Goal: Information Seeking & Learning: Learn about a topic

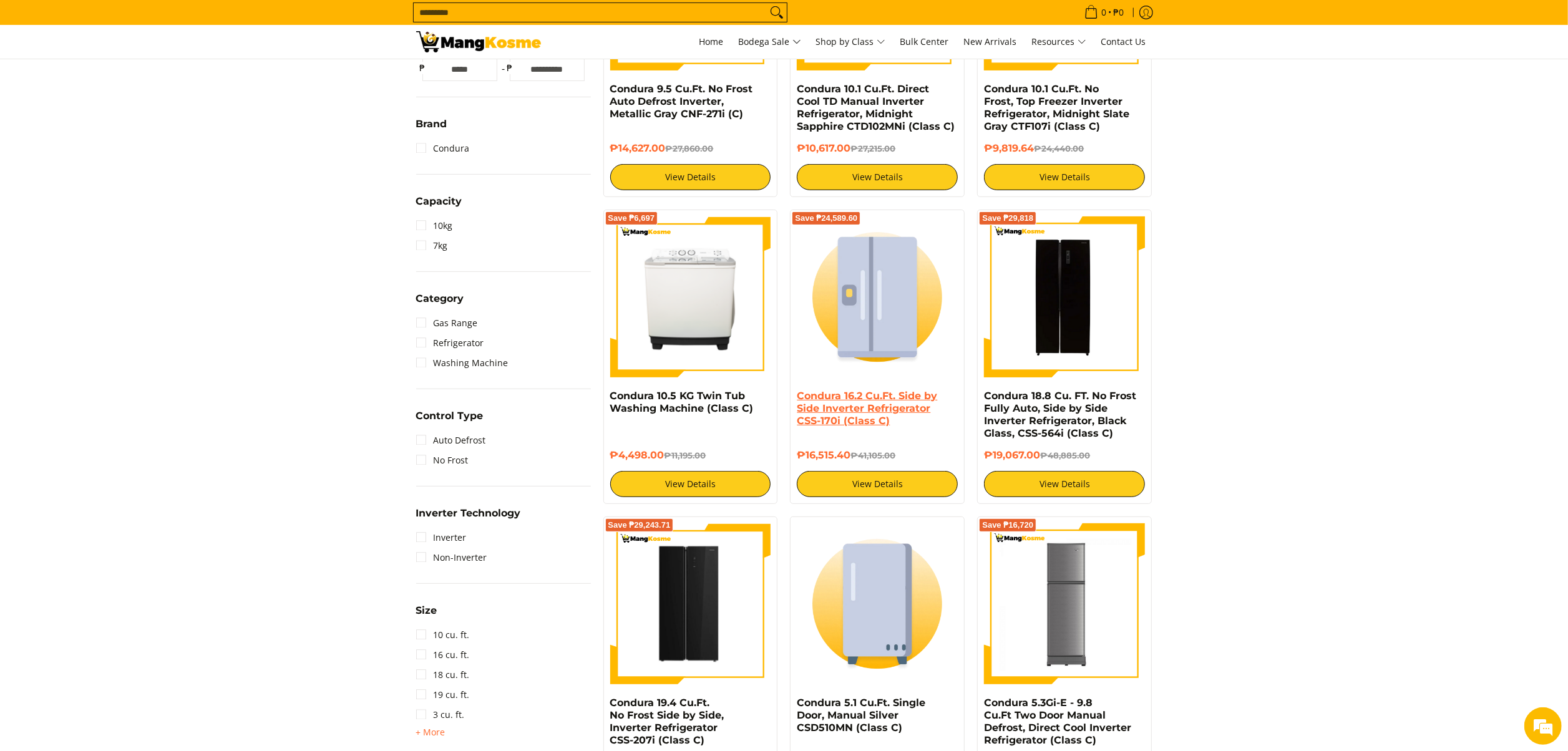
click at [863, 413] on link "Condura 16.2 Cu.Ft. Side by Side Inverter Refrigerator CSS-170i (Class C)" at bounding box center [867, 408] width 141 height 37
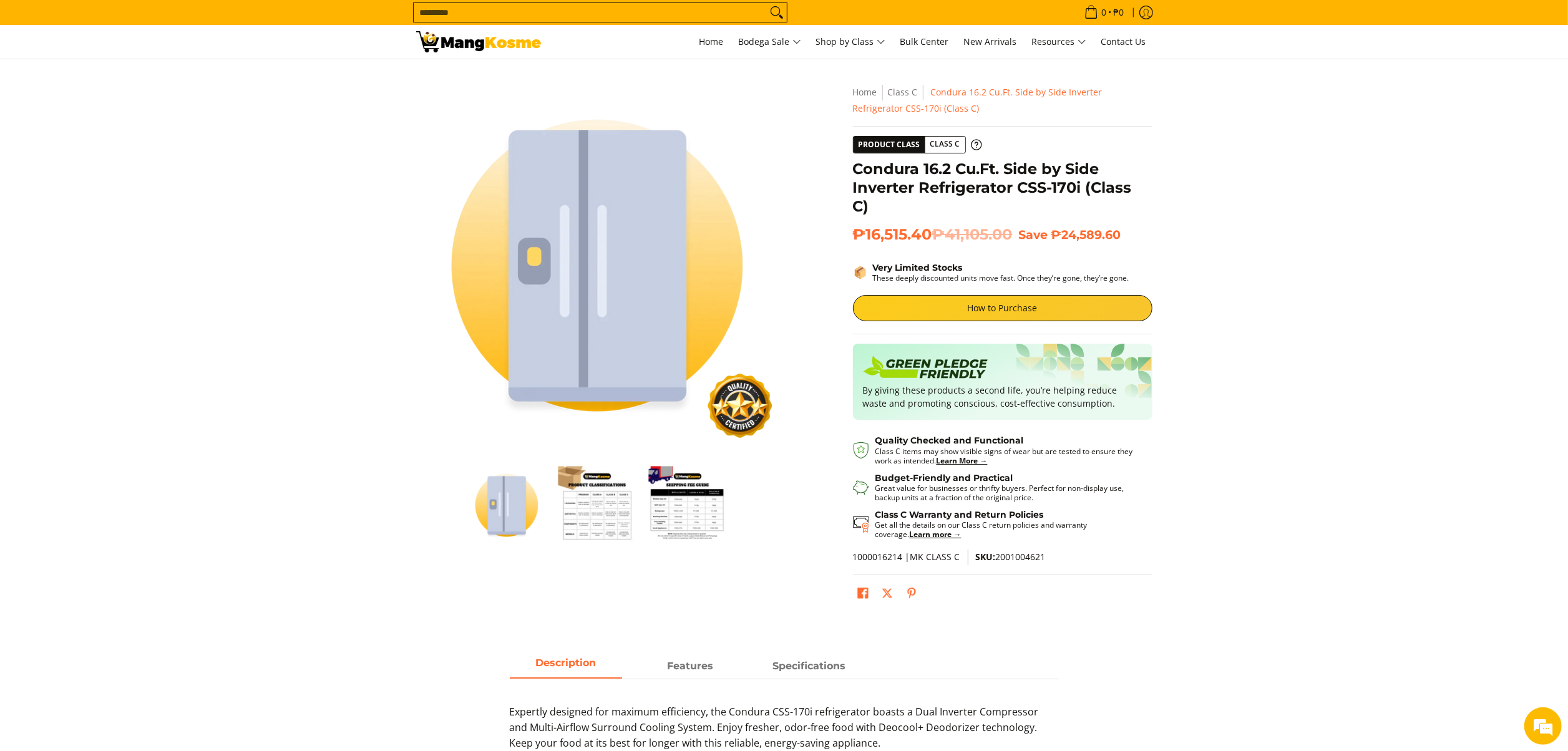
drag, startPoint x: 1401, startPoint y: 261, endPoint x: 1360, endPoint y: 153, distance: 115.5
click at [1401, 252] on section "Skip to Main Content Enable zoom Disable zoom Enable zoom Disable zoom Enable z…" at bounding box center [784, 348] width 1568 height 577
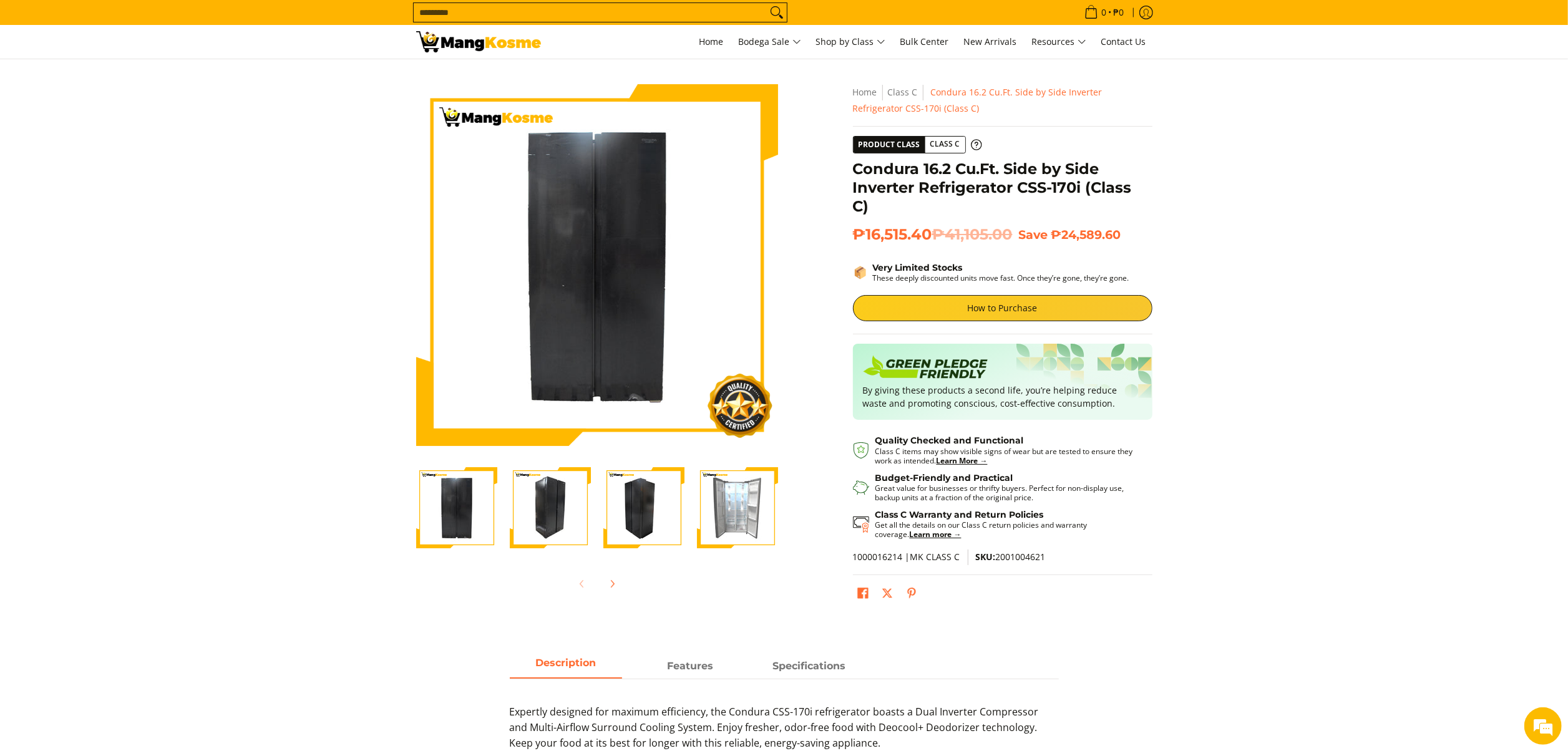
click at [538, 490] on img "Condura 16.2 Cu.Ft. Side by Side Inverter Refrigerator CSS-170i (Class C)-2" at bounding box center [550, 508] width 81 height 81
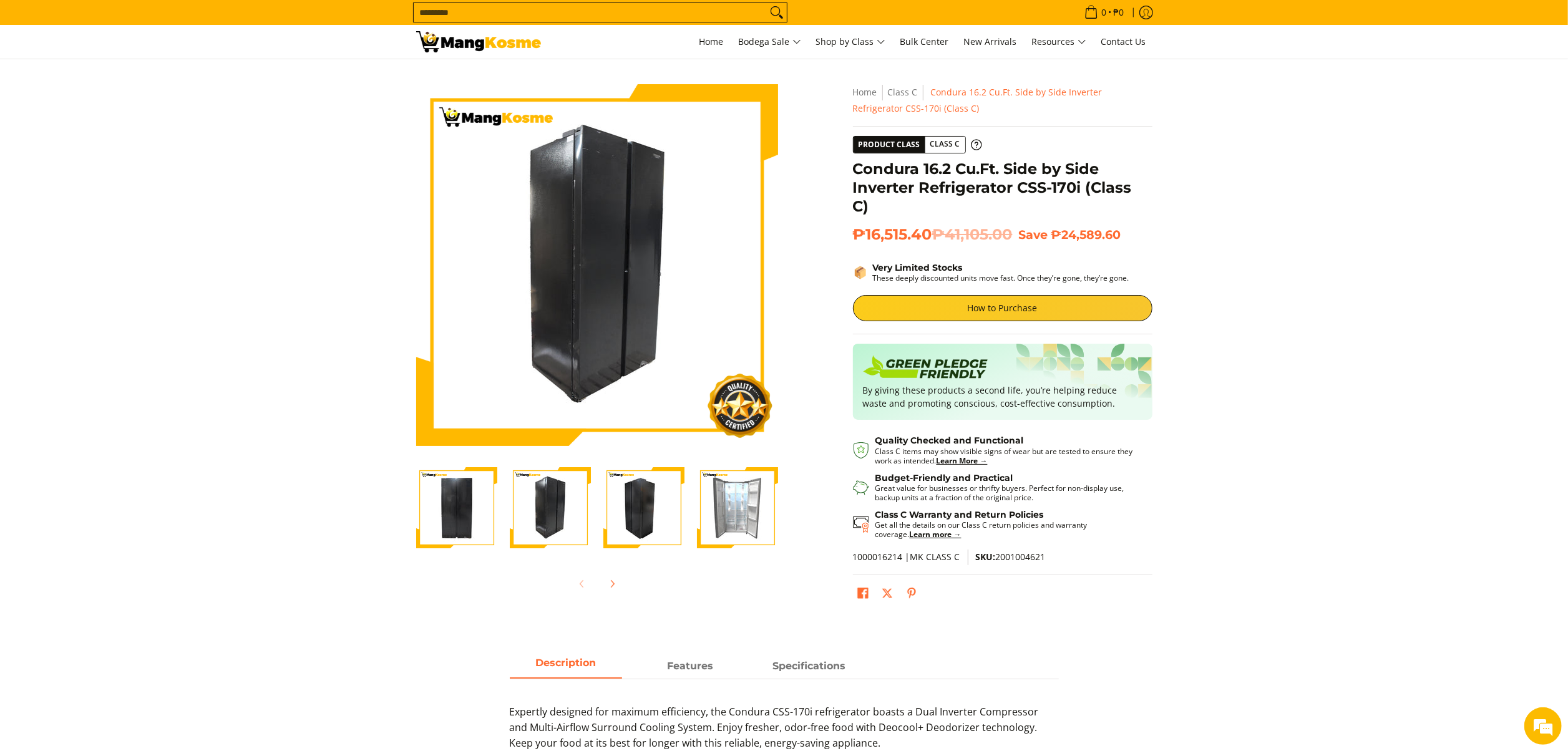
click at [647, 506] on img "Condura 16.2 Cu.Ft. Side by Side Inverter Refrigerator CSS-170i (Class C)-3" at bounding box center [644, 508] width 81 height 81
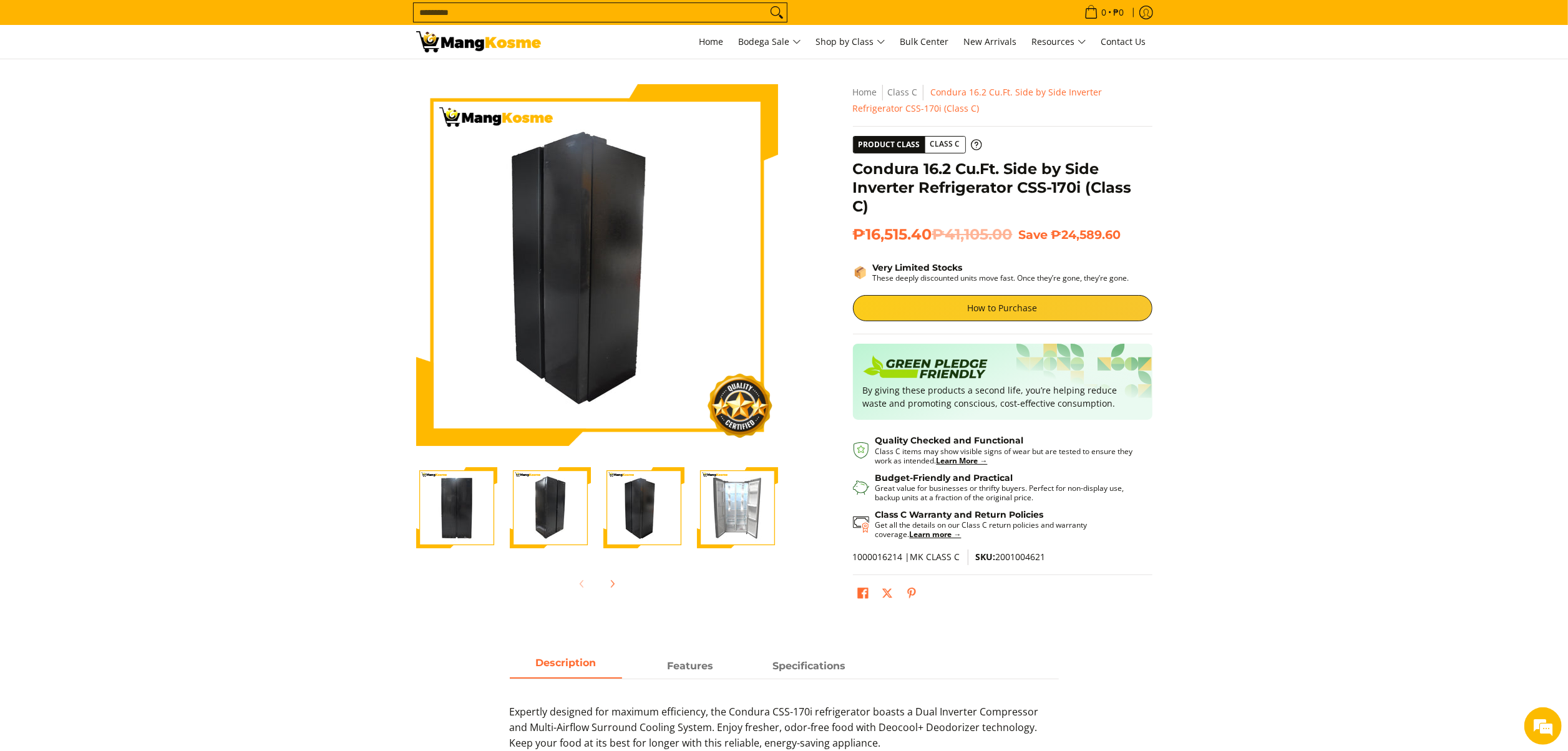
click at [745, 518] on img "Condura 16.2 Cu.Ft. Side by Side Inverter Refrigerator CSS-170i (Class C)-4" at bounding box center [737, 508] width 81 height 81
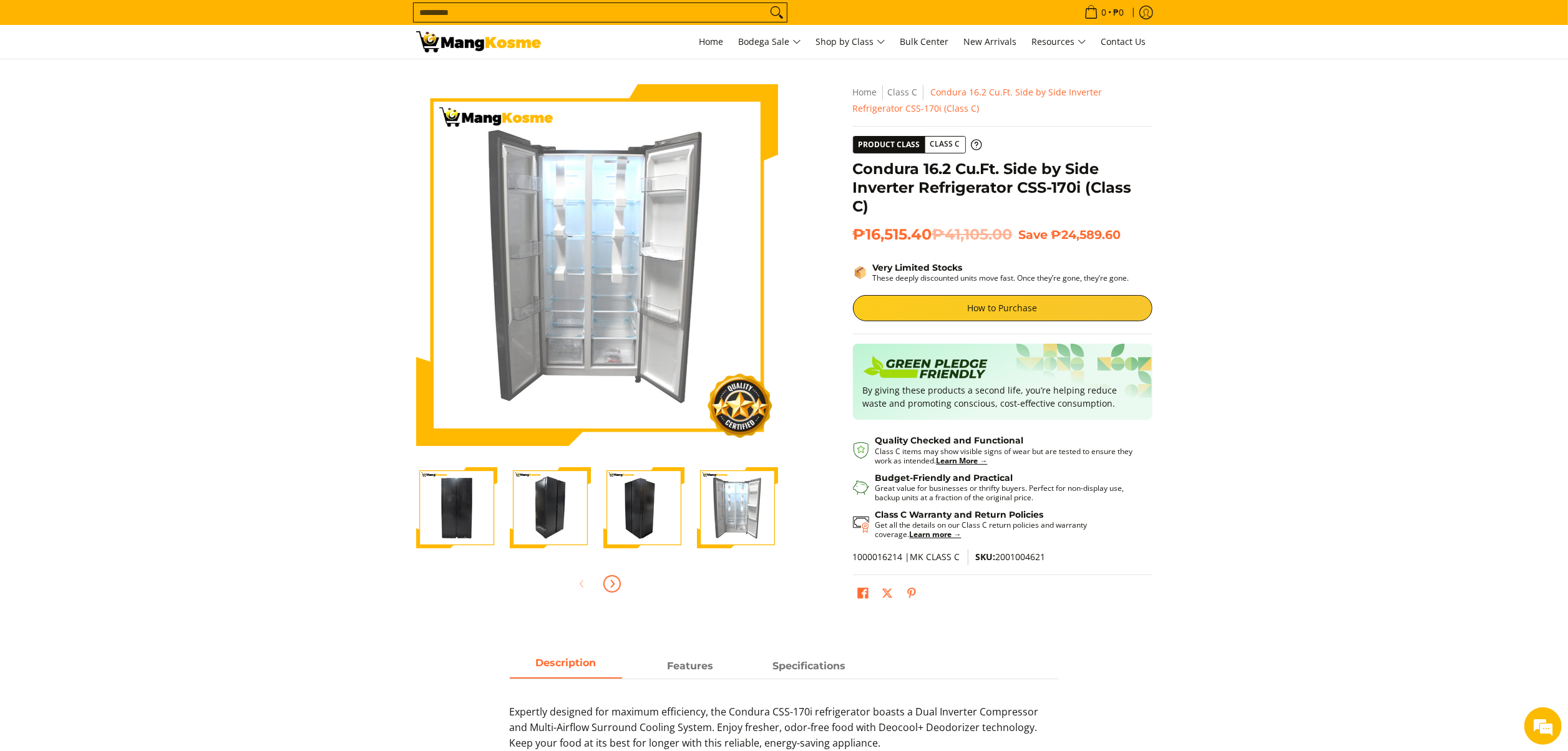
click at [607, 590] on span "Next" at bounding box center [612, 584] width 15 height 15
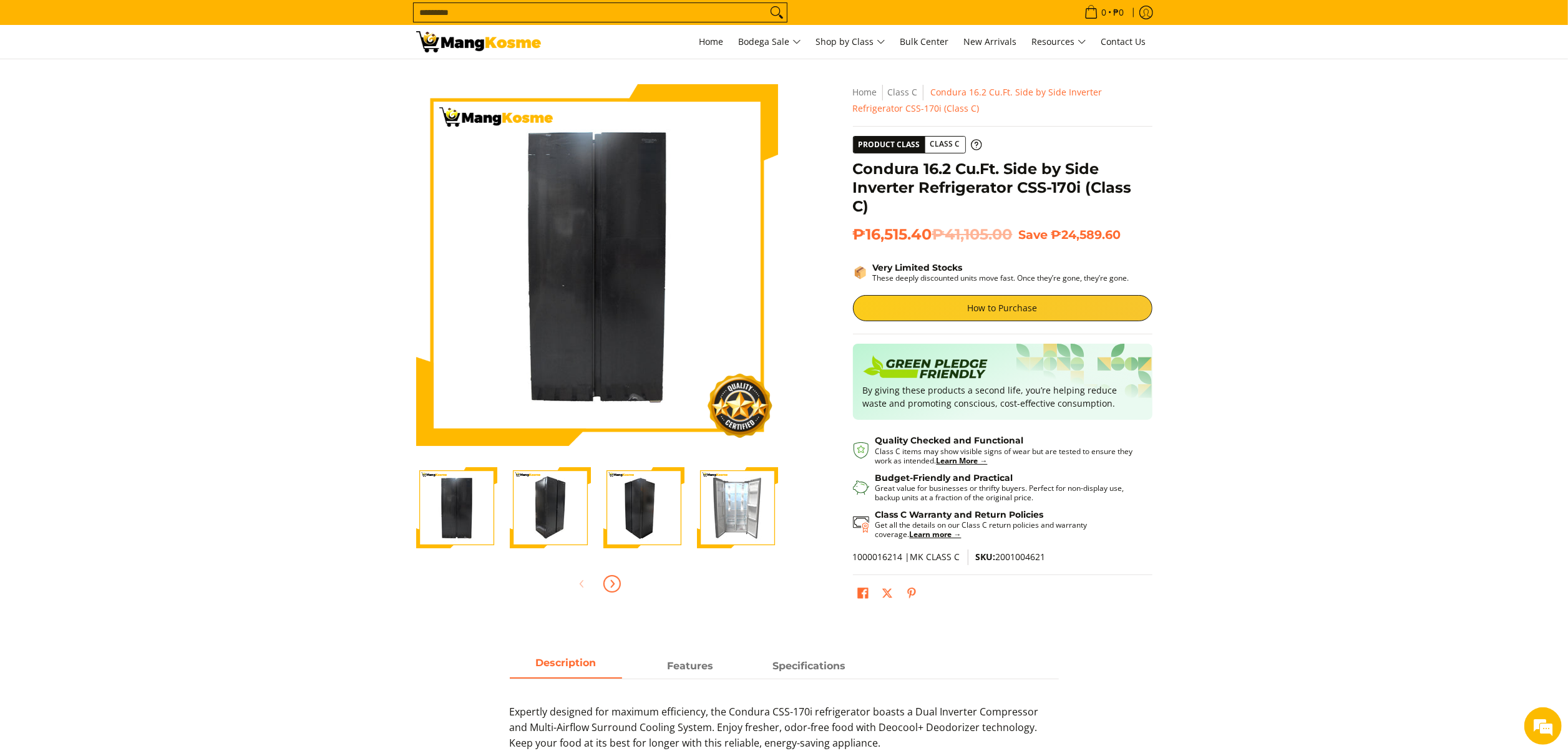
click at [609, 584] on icon "Next" at bounding box center [612, 583] width 10 height 10
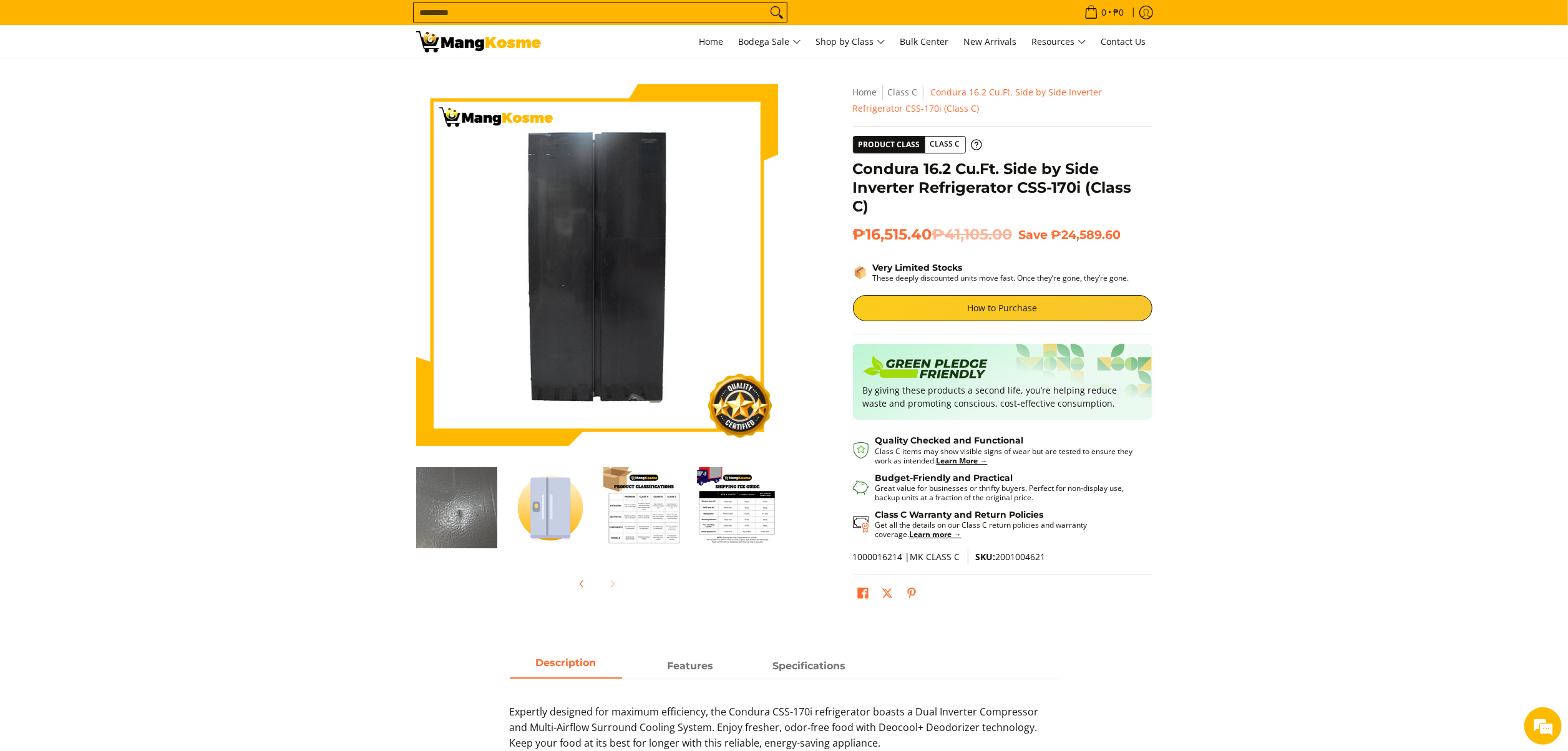
click at [1283, 455] on section "Skip to Main Content Enable zoom Disable zoom Enable zoom Disable zoom Enable z…" at bounding box center [784, 348] width 1568 height 577
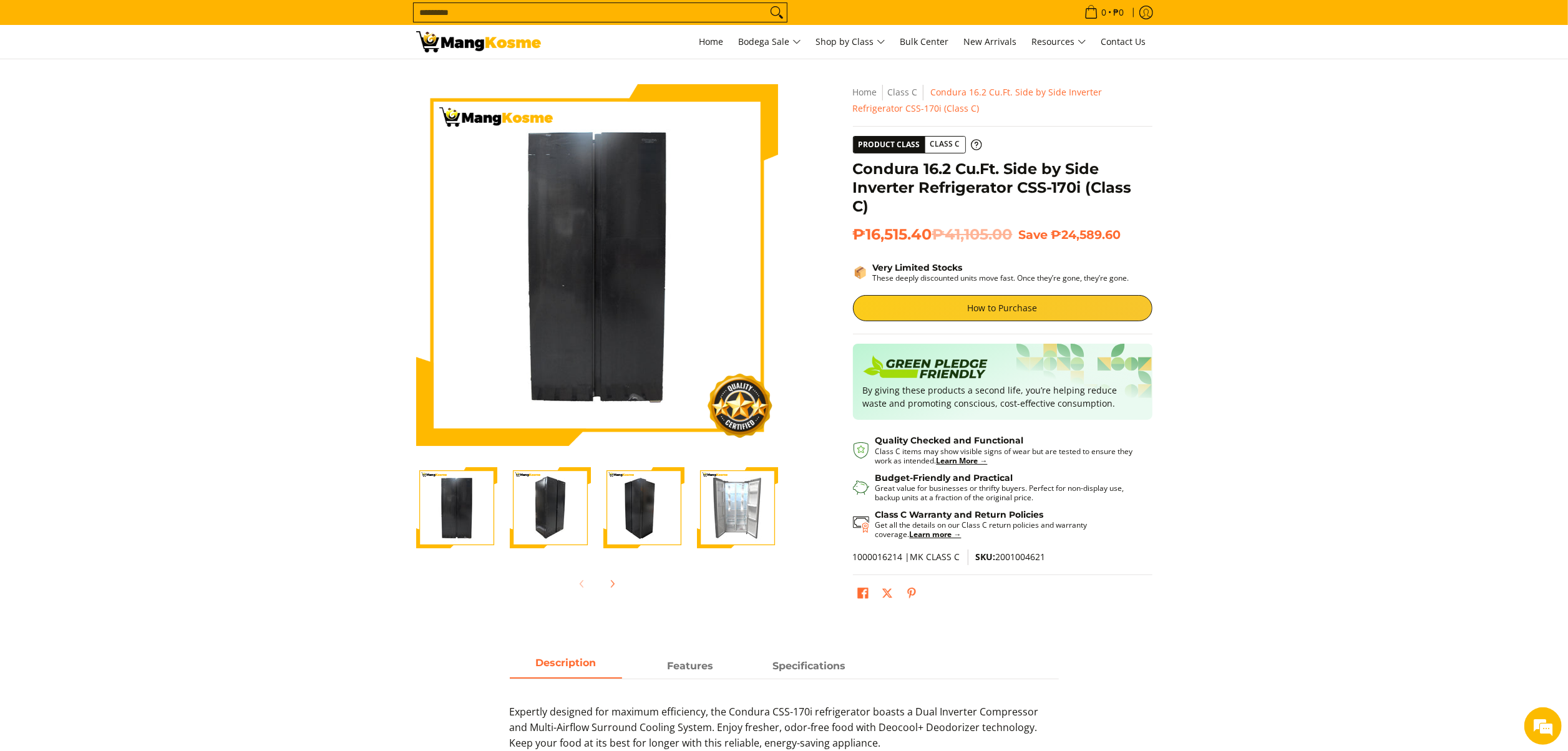
click at [1446, 415] on section "Skip to Main Content Enable zoom Disable zoom Enable zoom Disable zoom Enable z…" at bounding box center [784, 348] width 1568 height 577
click at [549, 527] on img "Condura 16.2 Cu.Ft. Side by Side Inverter Refrigerator CSS-170i (Class C)-2" at bounding box center [550, 508] width 81 height 81
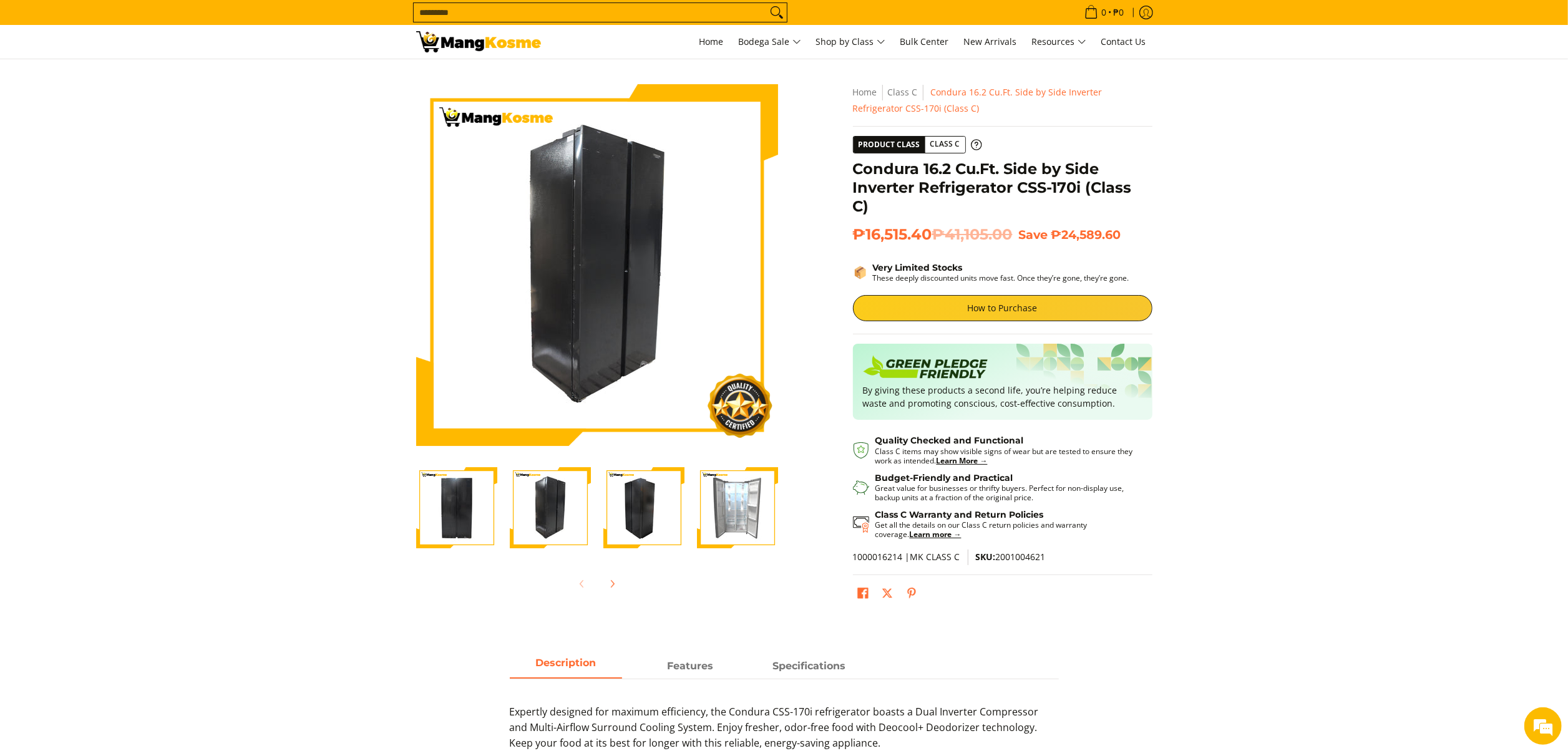
click at [609, 523] on img "Condura 16.2 Cu.Ft. Side by Side Inverter Refrigerator CSS-170i (Class C)-3" at bounding box center [644, 508] width 81 height 81
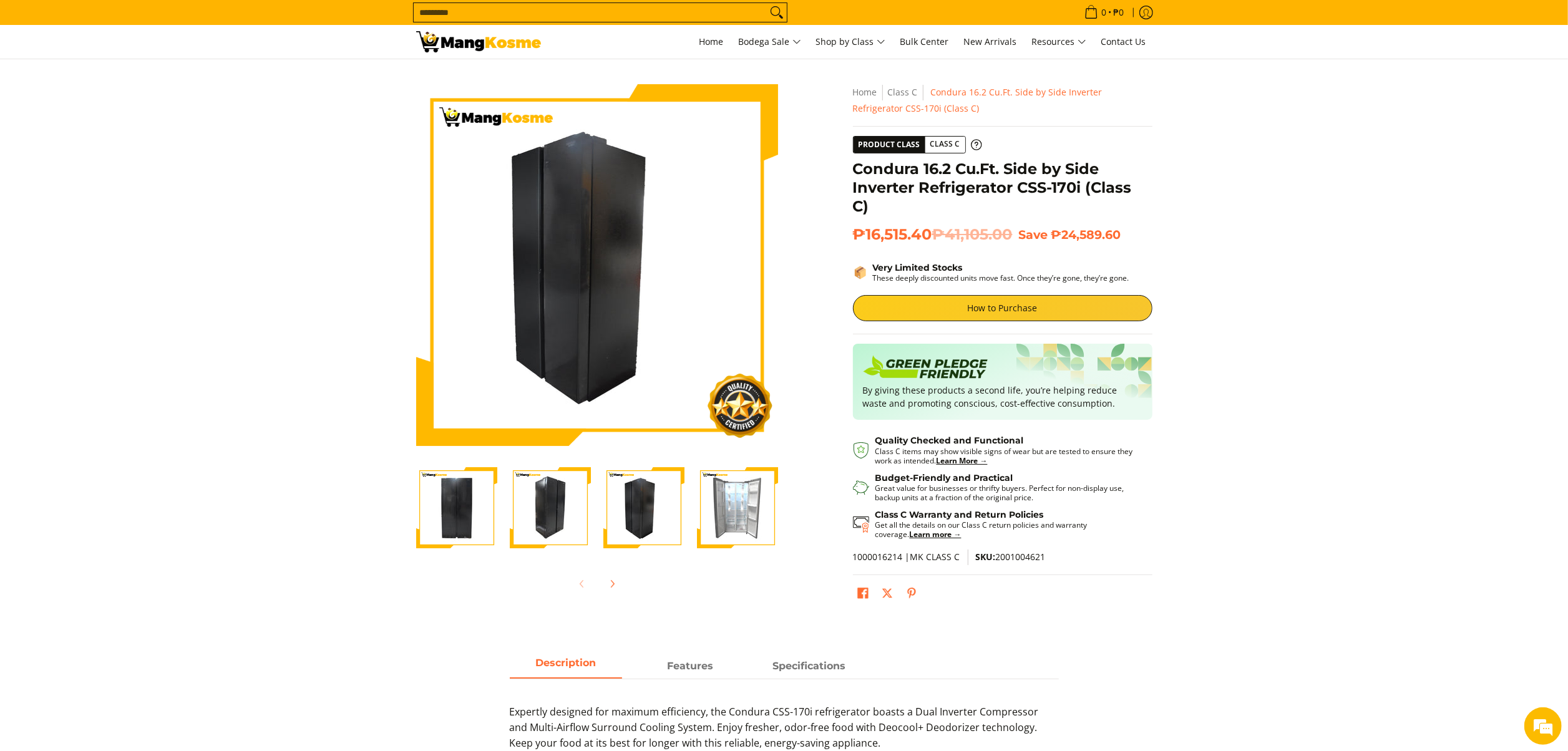
click at [717, 525] on img "Condura 16.2 Cu.Ft. Side by Side Inverter Refrigerator CSS-170i (Class C)-4" at bounding box center [737, 508] width 81 height 81
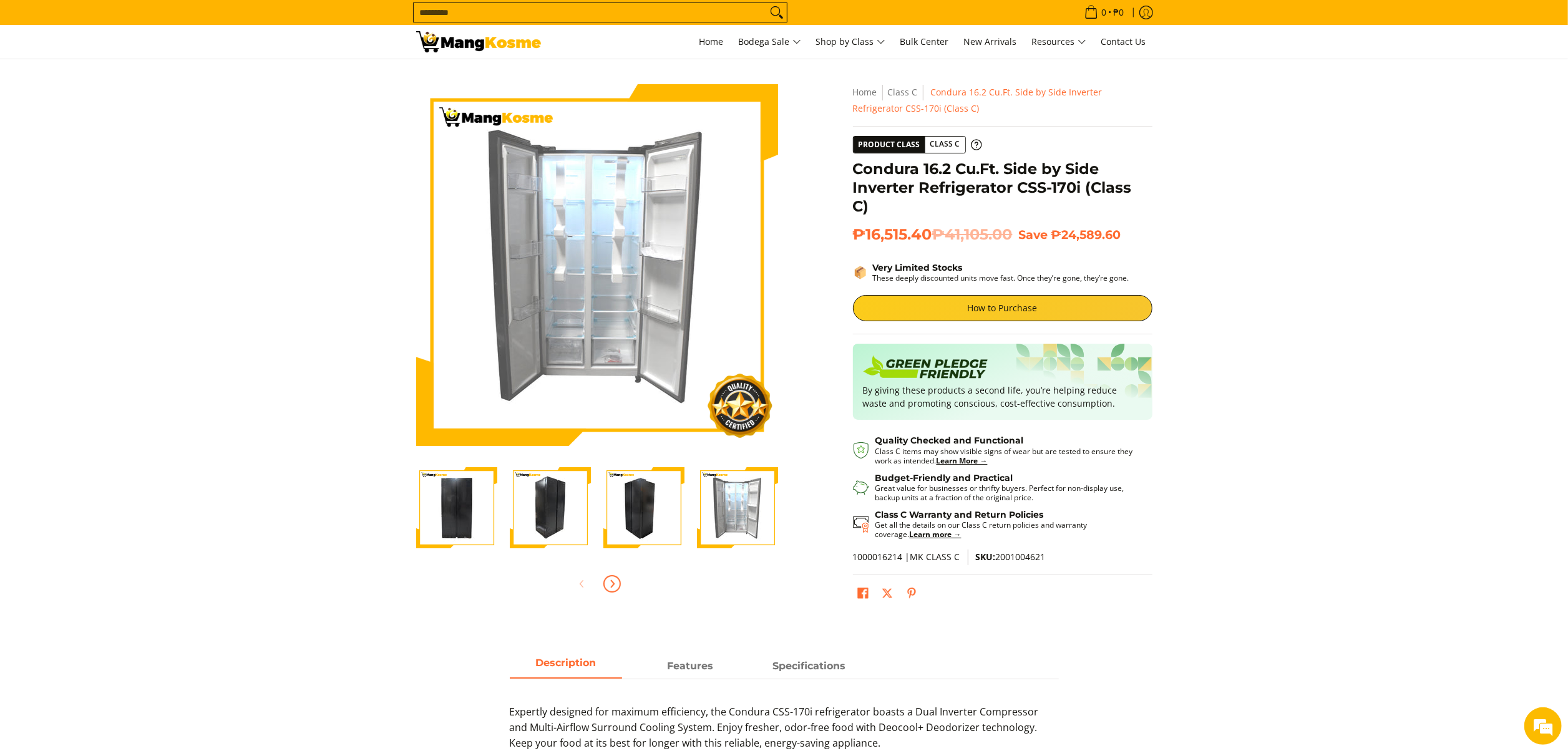
click at [620, 587] on button "Next" at bounding box center [612, 584] width 27 height 27
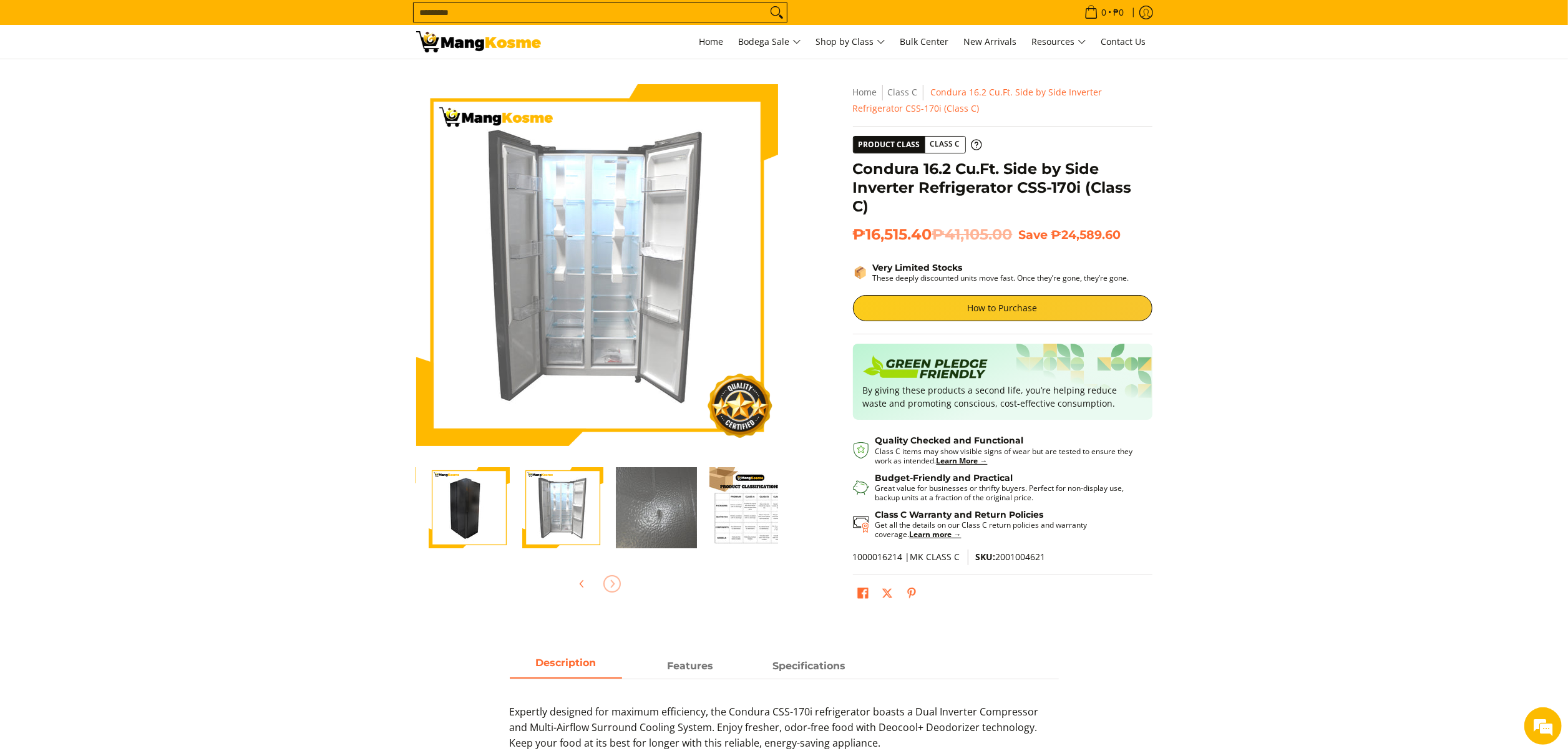
scroll to position [0, 281]
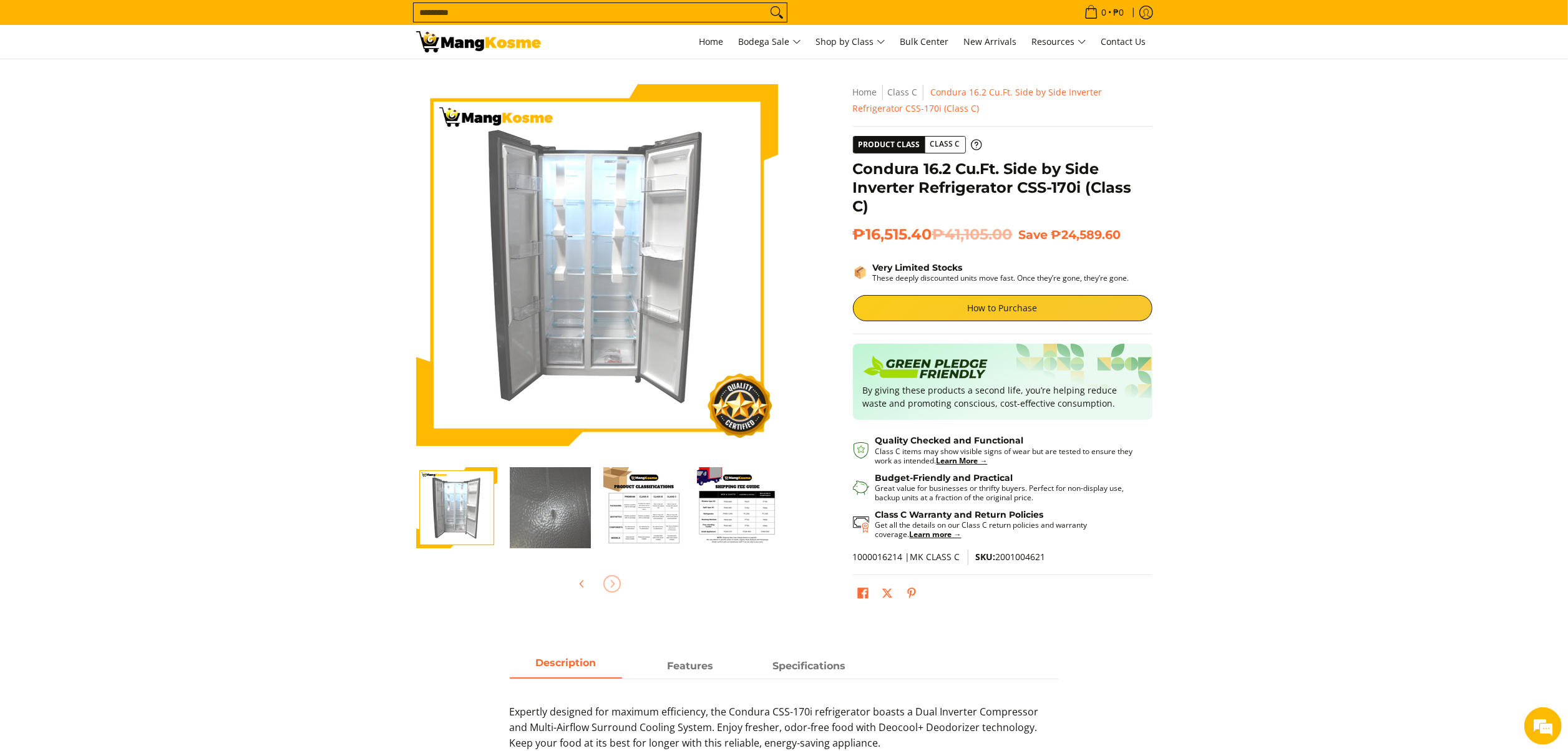
click at [554, 521] on img "Condura 16.2 Cu.Ft. Side by Side Inverter Refrigerator CSS-170i (Class C)-5" at bounding box center [550, 508] width 81 height 81
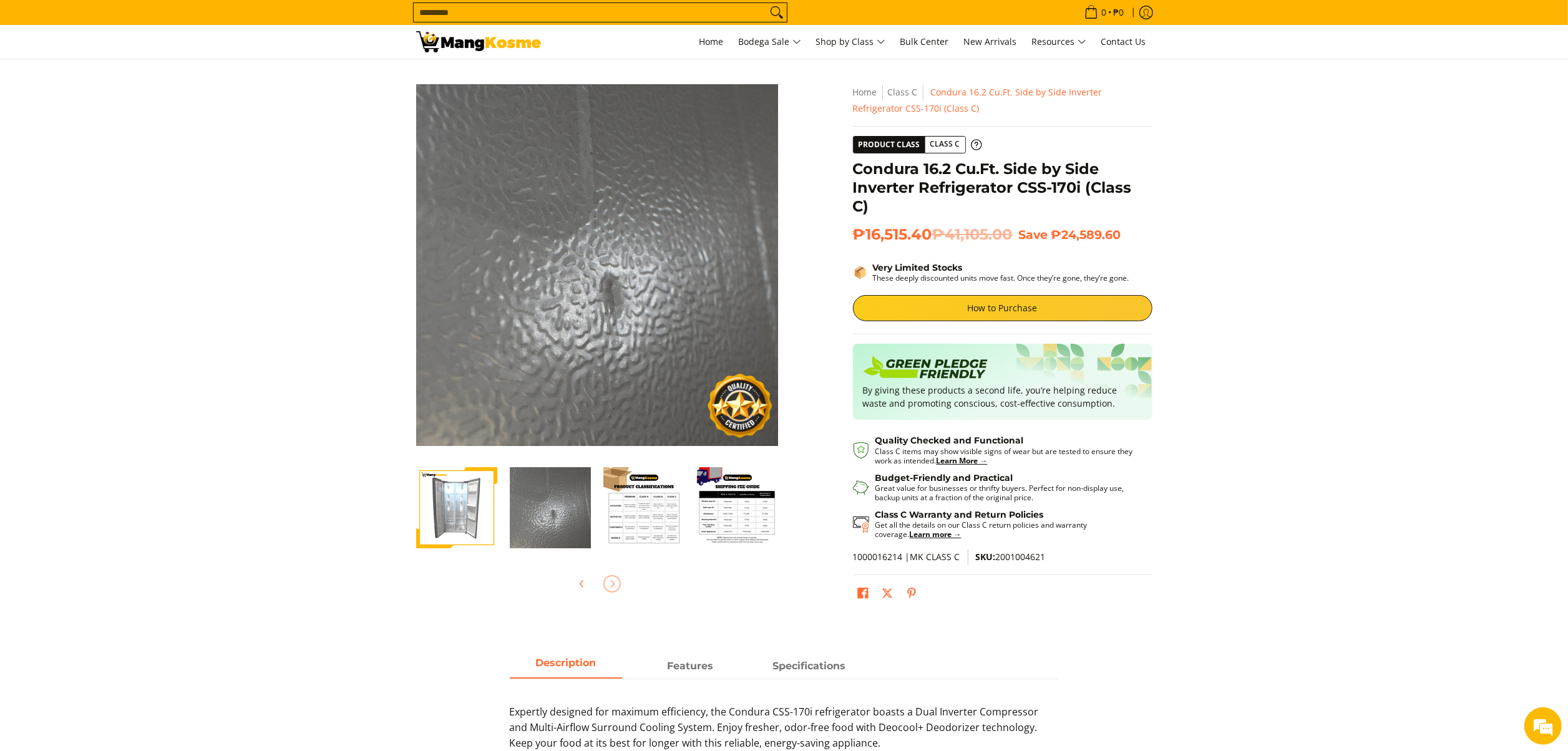
click at [709, 532] on img "Condura 16.2 Cu.Ft. Side by Side Inverter Refrigerator CSS-170i (Class C)-7" at bounding box center [737, 508] width 81 height 81
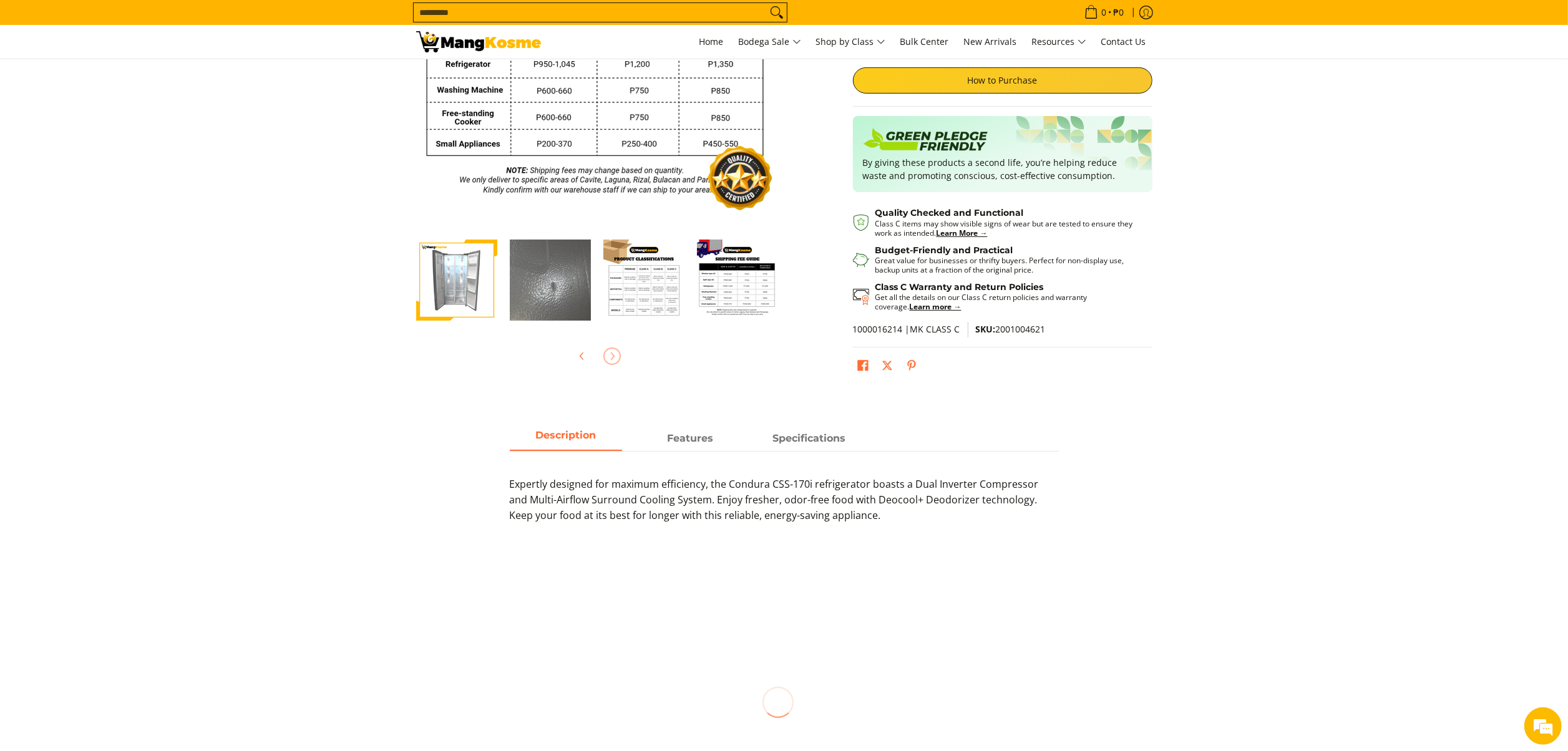
scroll to position [249, 0]
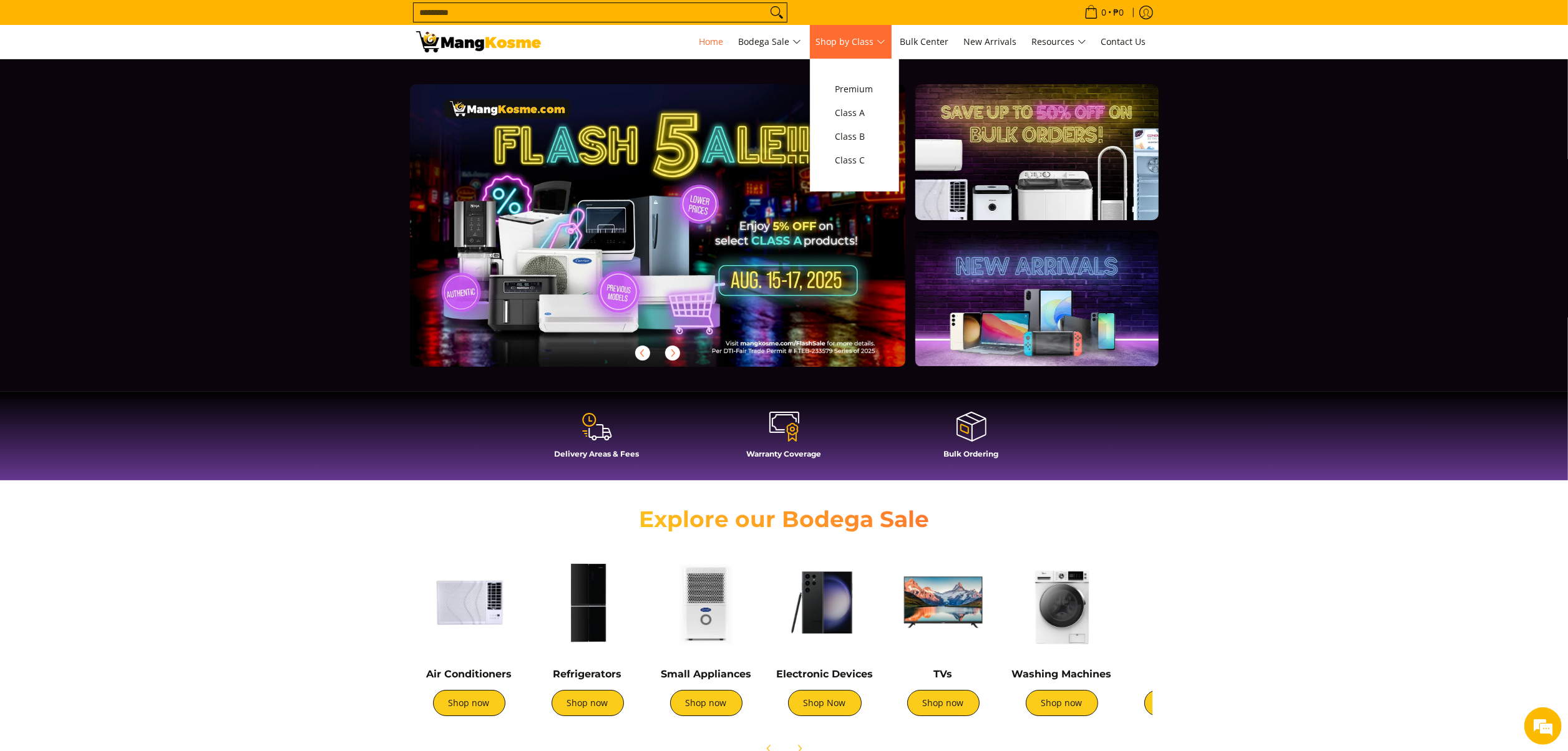
click at [846, 30] on link "Shop by Class" at bounding box center [851, 42] width 82 height 34
click at [854, 165] on span "Class C" at bounding box center [854, 161] width 38 height 16
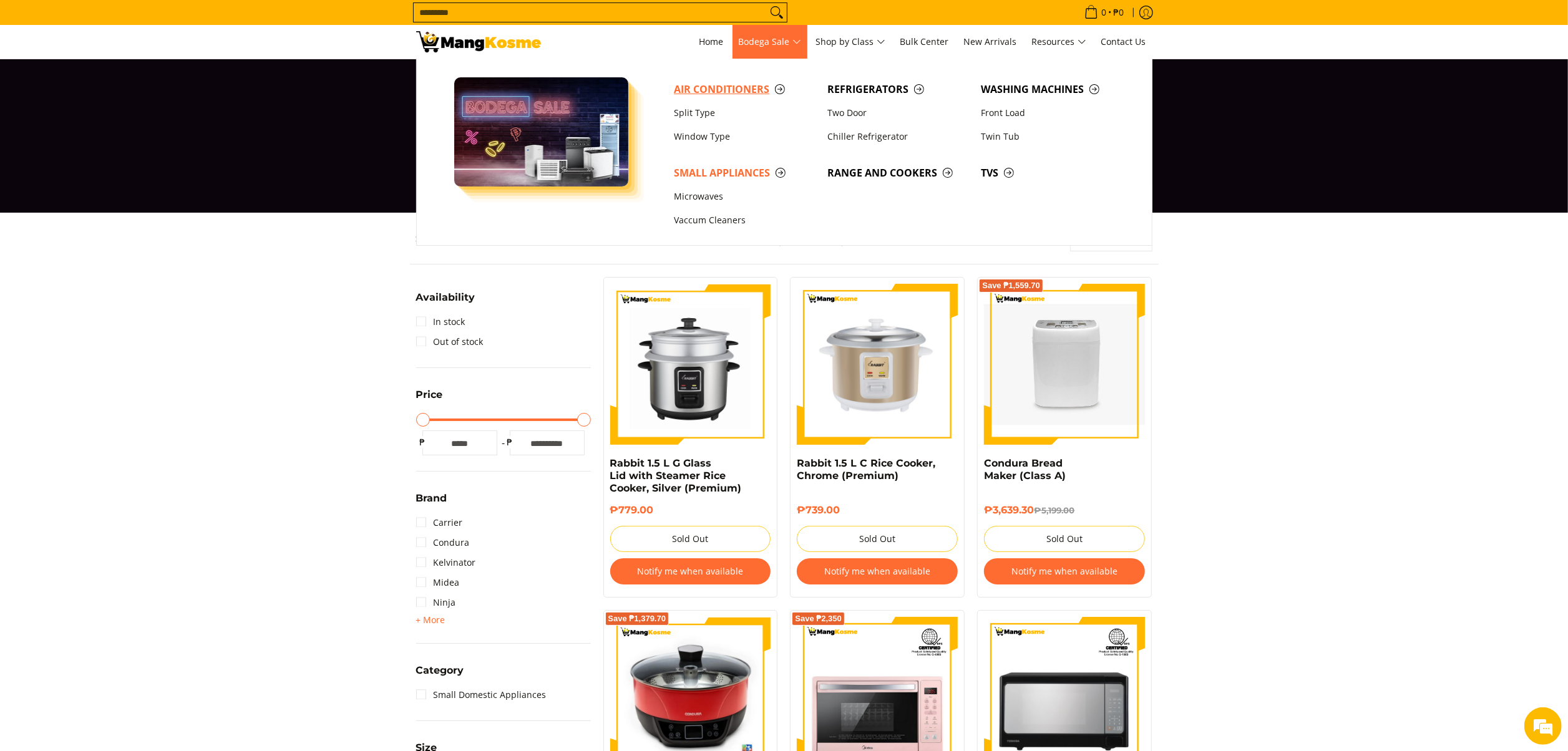
click at [717, 95] on span "Air Conditioners" at bounding box center [744, 90] width 141 height 16
